Goal: Information Seeking & Learning: Learn about a topic

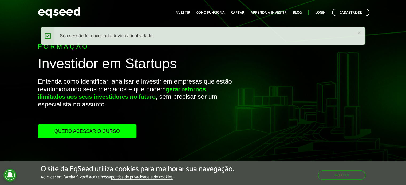
click at [93, 134] on link "Quero acessar o curso" at bounding box center [87, 132] width 98 height 14
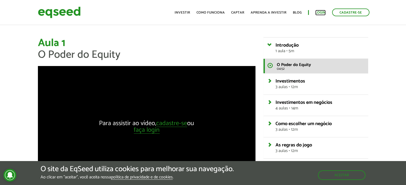
click at [319, 12] on link "Login" at bounding box center [320, 12] width 10 height 3
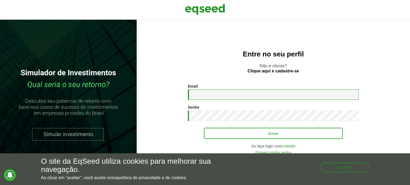
type input "**********"
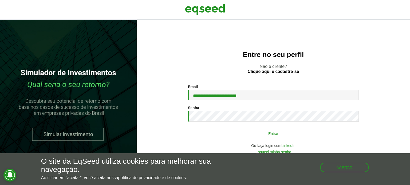
click at [272, 133] on button "Entrar" at bounding box center [273, 134] width 139 height 10
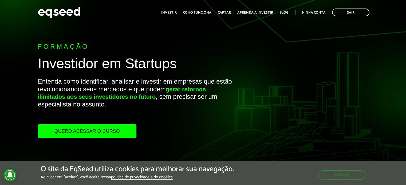
click at [94, 135] on link "Quero acessar o curso" at bounding box center [87, 132] width 98 height 14
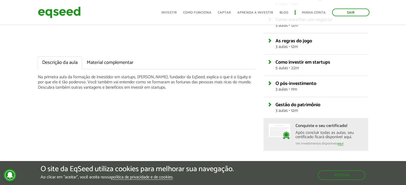
scroll to position [135, 0]
click at [106, 63] on link "Material complementar" at bounding box center [109, 62] width 55 height 13
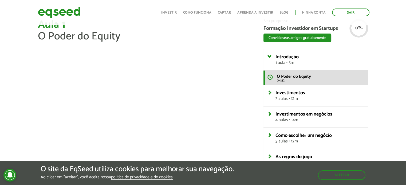
scroll to position [0, 0]
